Goal: Navigation & Orientation: Understand site structure

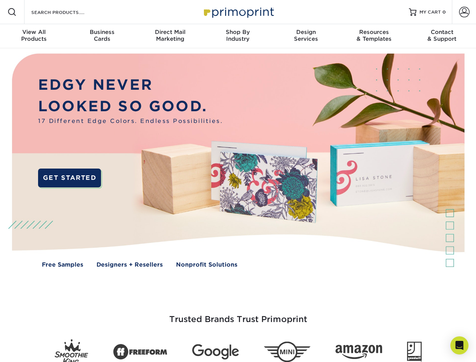
click at [238, 181] on img at bounding box center [237, 166] width 471 height 236
click at [12, 12] on span at bounding box center [12, 12] width 9 height 9
click at [464, 12] on span at bounding box center [464, 12] width 11 height 11
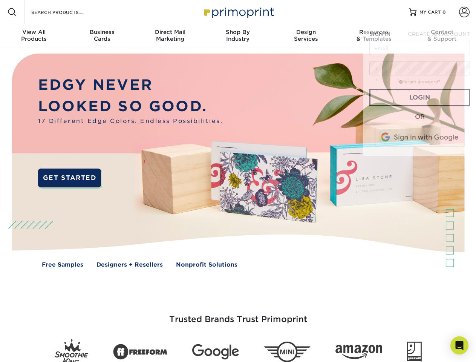
click at [34, 36] on div "View All Products" at bounding box center [34, 36] width 68 height 14
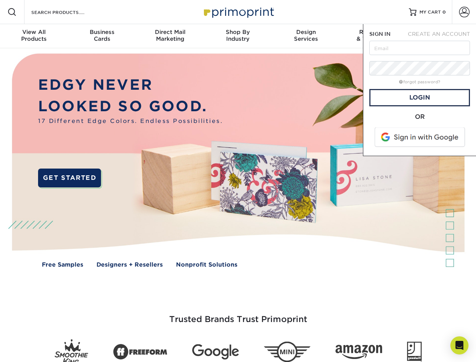
click at [102, 36] on div "Business Cards" at bounding box center [102, 36] width 68 height 14
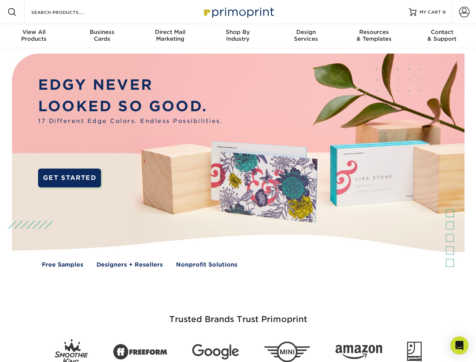
click at [170, 36] on div "Direct Mail Marketing" at bounding box center [170, 36] width 68 height 14
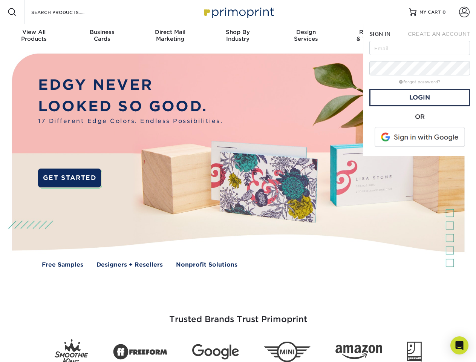
click at [238, 36] on div "Shop By Industry" at bounding box center [238, 36] width 68 height 14
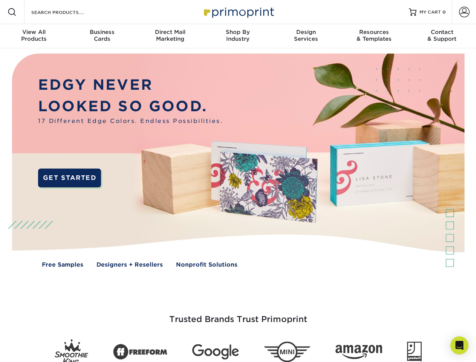
click at [306, 36] on div "Design Services" at bounding box center [306, 36] width 68 height 14
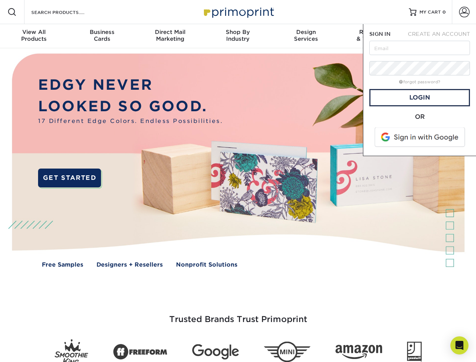
click at [374, 36] on span "SIGN IN" at bounding box center [380, 34] width 21 height 6
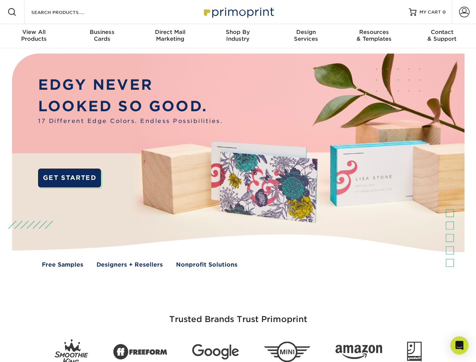
click at [442, 36] on div "Contact & Support" at bounding box center [442, 36] width 68 height 14
